Goal: Check status: Check status

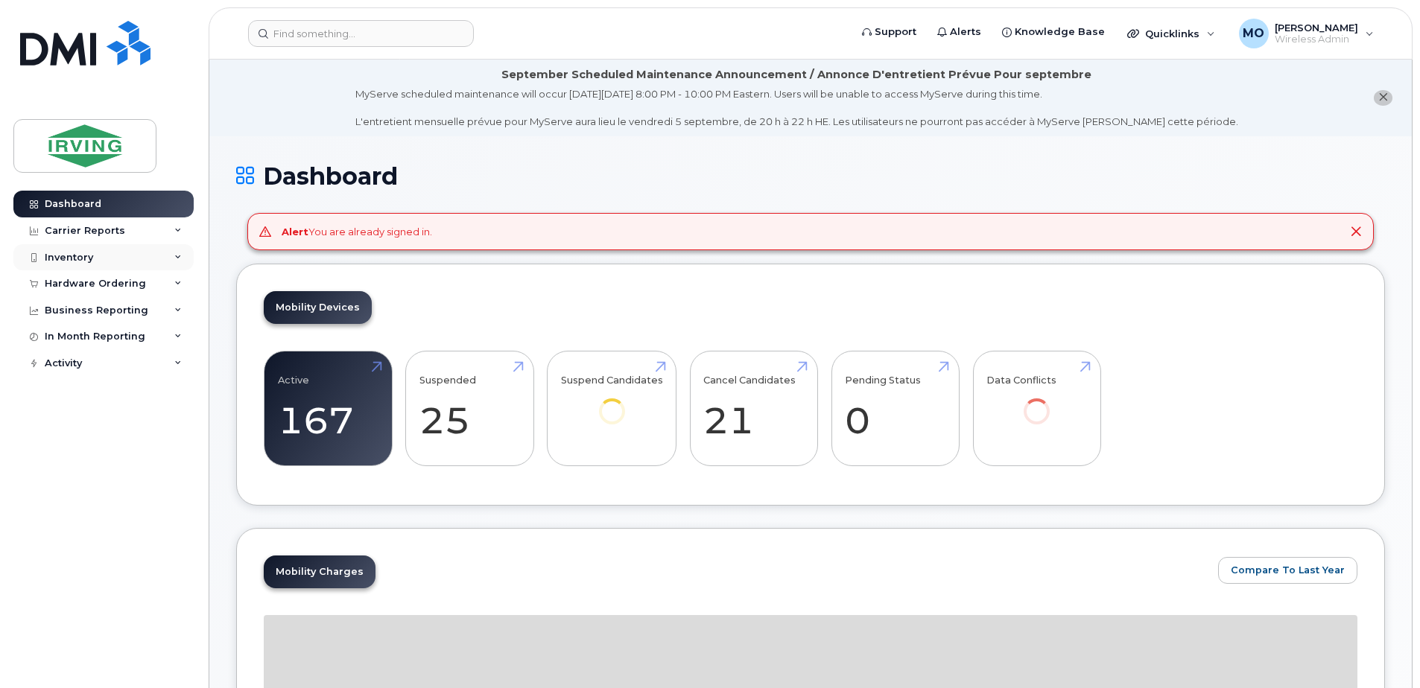
click at [59, 258] on div "Inventory" at bounding box center [69, 258] width 48 height 12
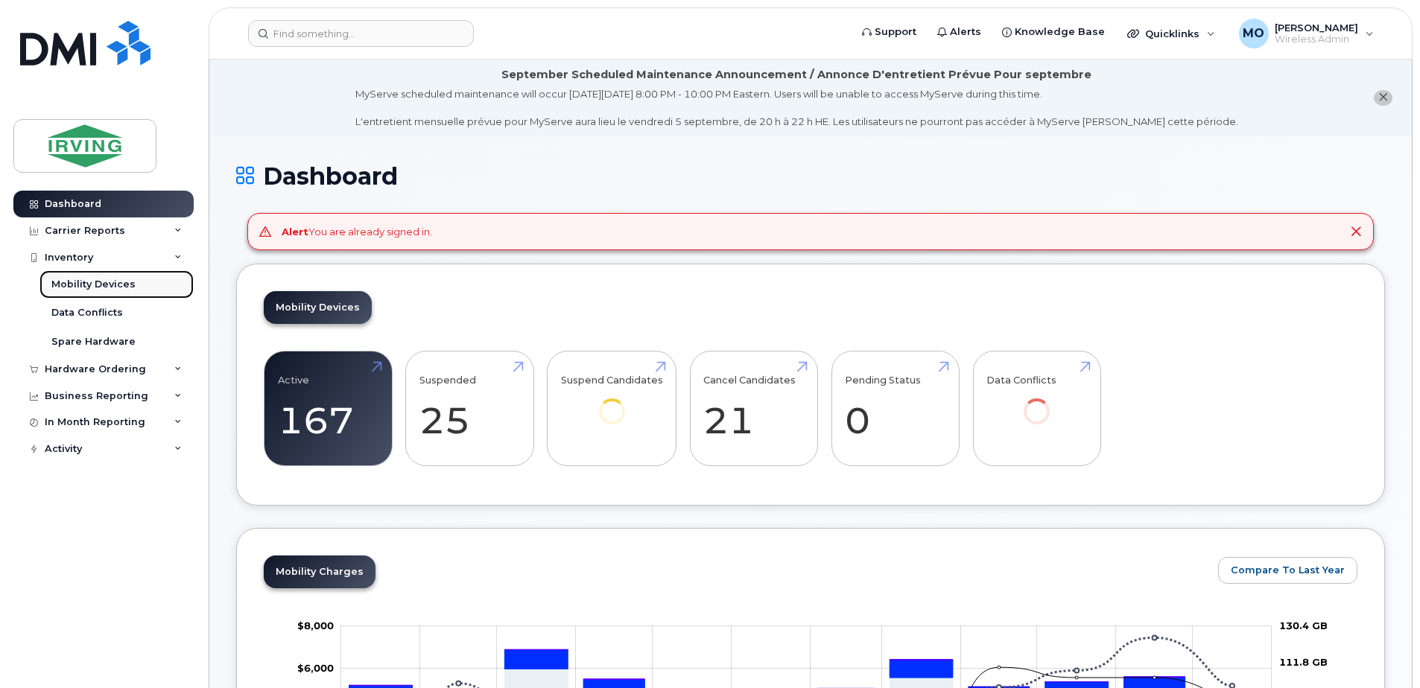
click at [86, 285] on div "Mobility Devices" at bounding box center [93, 284] width 84 height 13
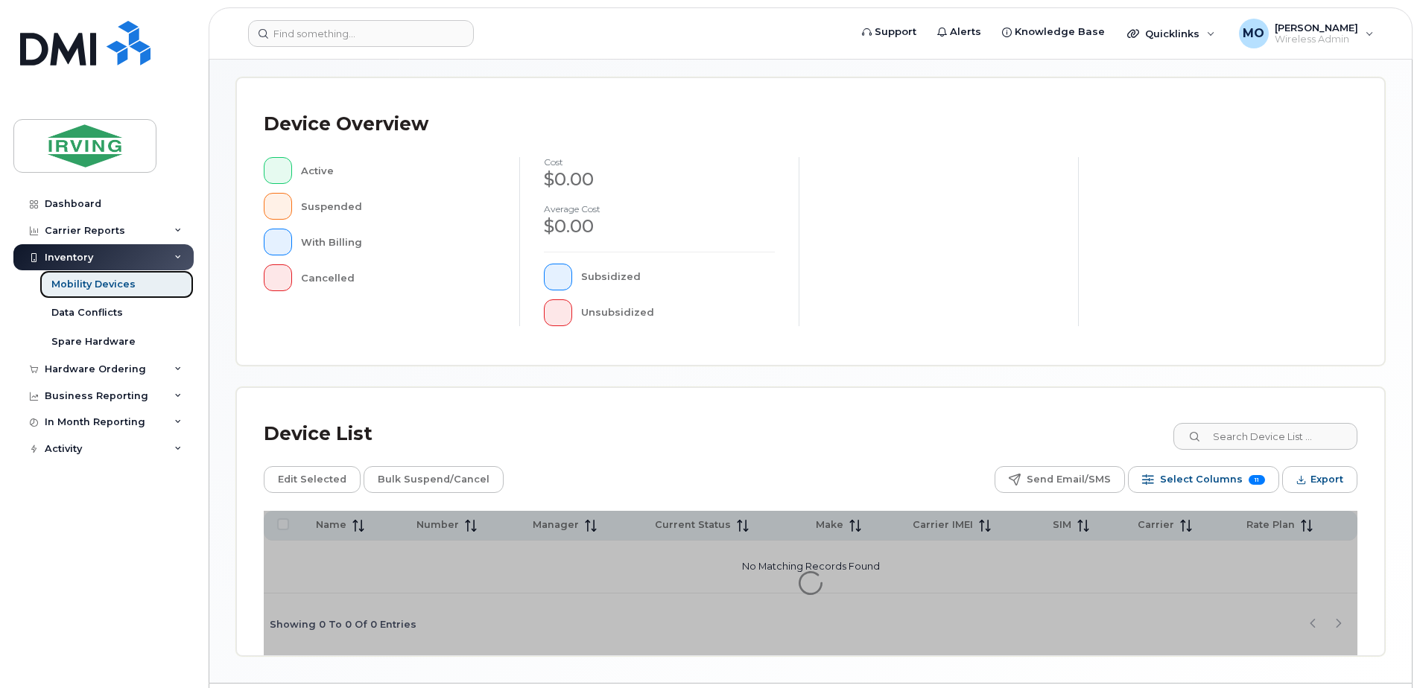
scroll to position [298, 0]
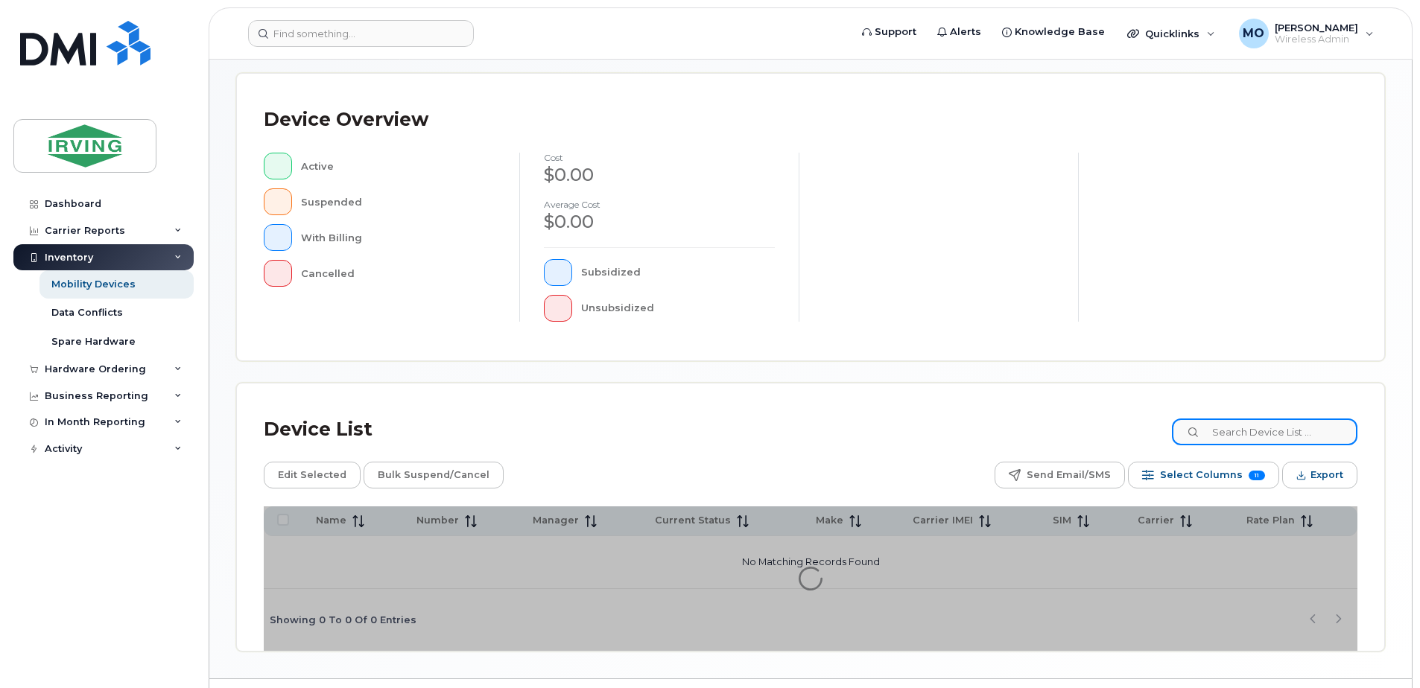
click at [1235, 442] on input at bounding box center [1264, 432] width 185 height 27
paste input "G9602110FCAB"
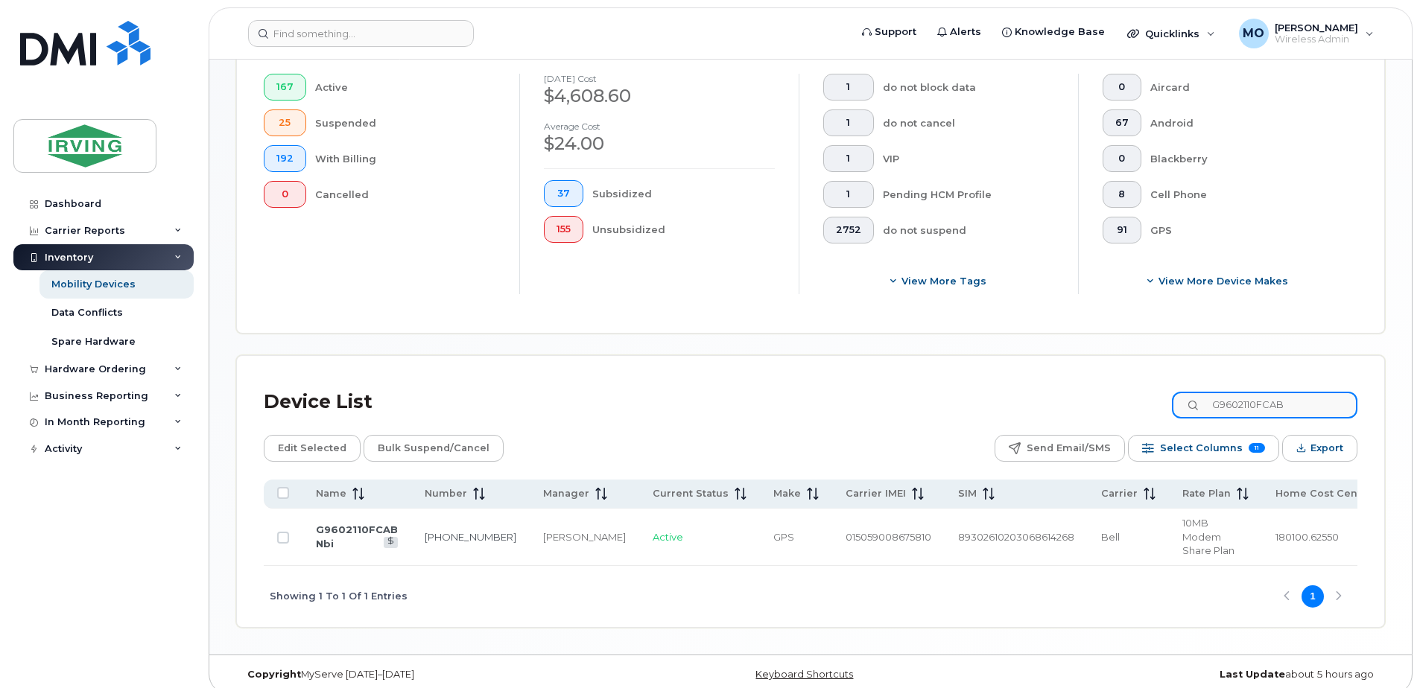
scroll to position [416, 0]
type input "G9602110FCAB"
click at [436, 530] on link "[PHONE_NUMBER]" at bounding box center [471, 536] width 92 height 12
